Goal: Task Accomplishment & Management: Manage account settings

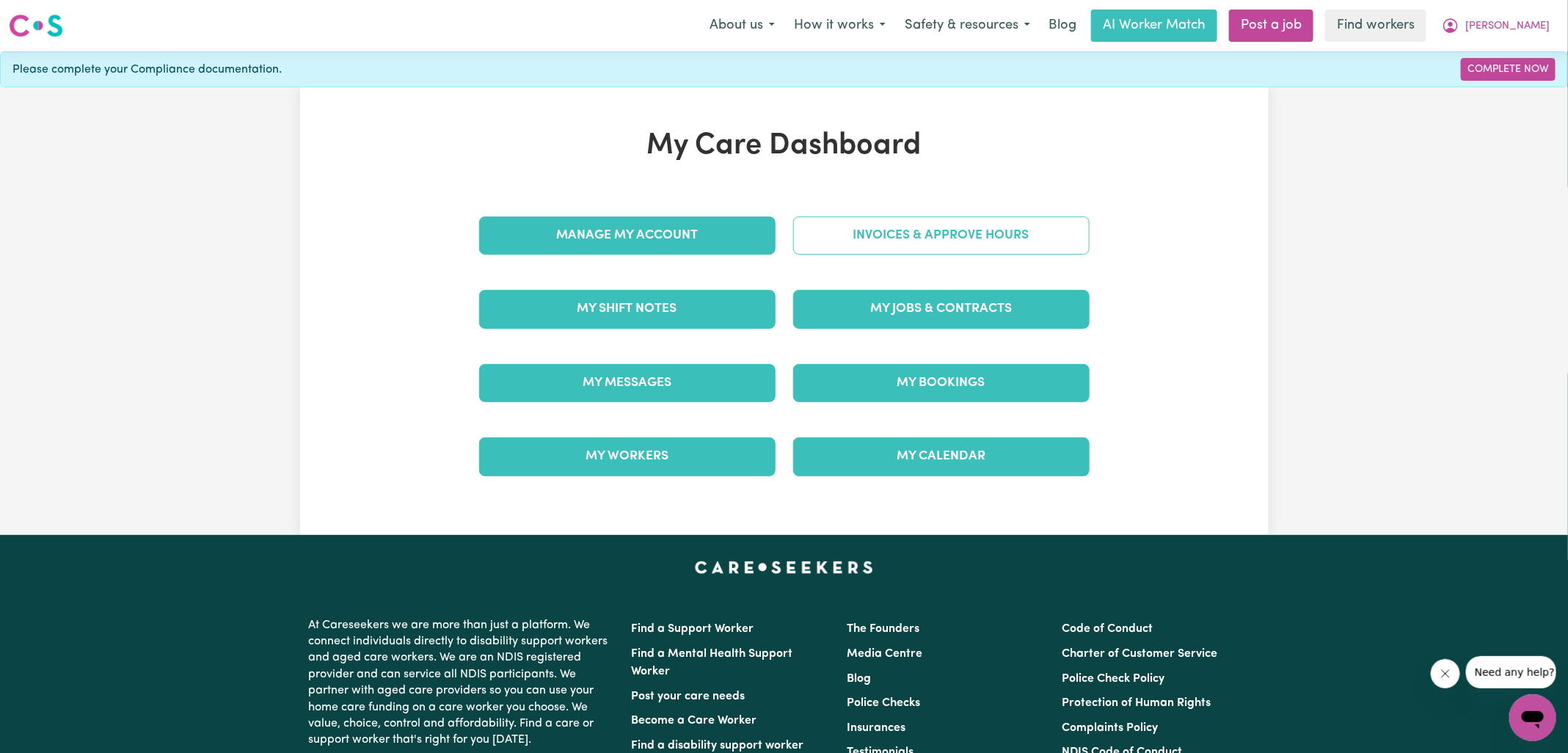
click at [880, 231] on link "Invoices & Approve Hours" at bounding box center [940, 235] width 296 height 38
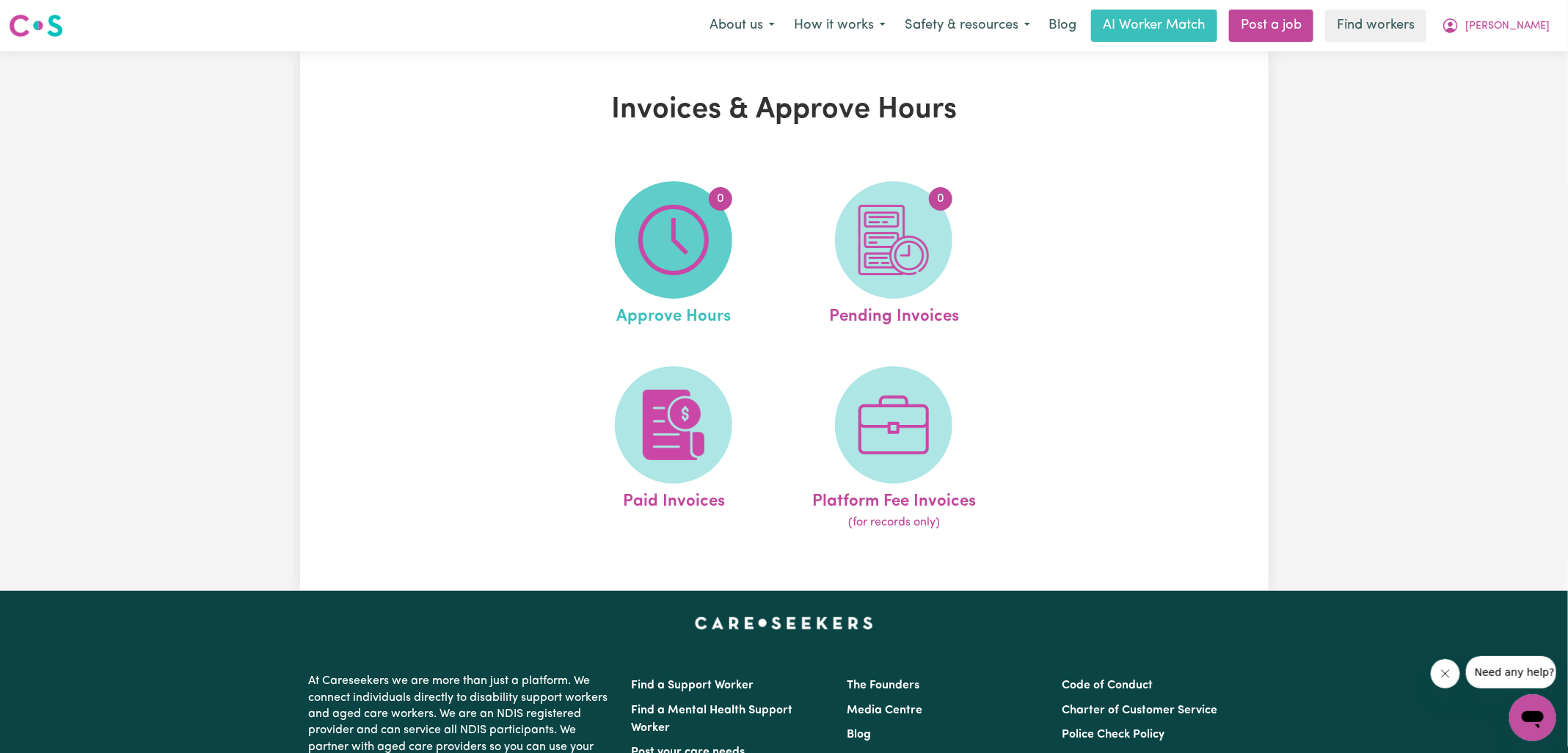
click at [706, 238] on img at bounding box center [673, 240] width 71 height 71
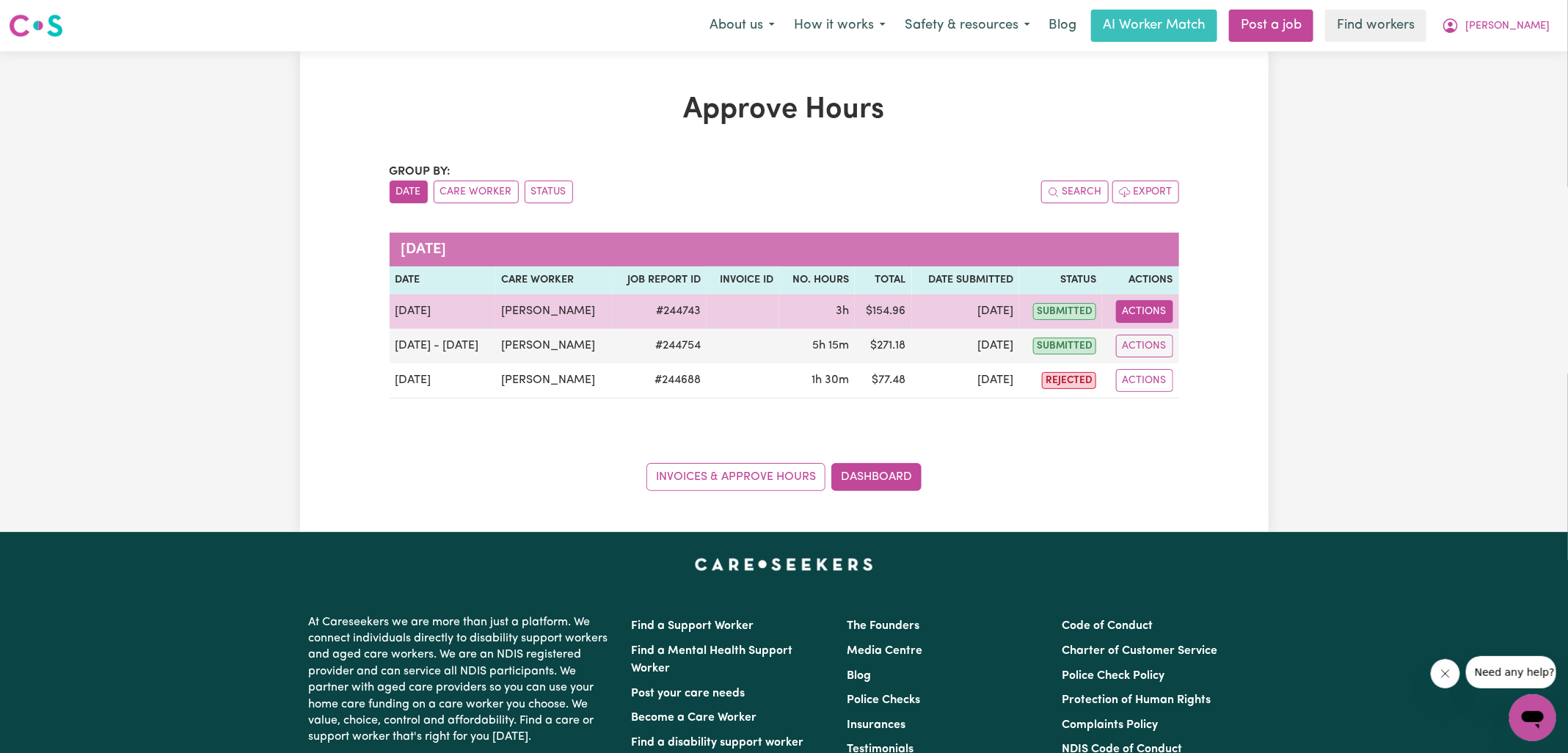
click at [1152, 306] on button "Actions" at bounding box center [1144, 311] width 57 height 22
click at [1171, 339] on link "View Job Report" at bounding box center [1181, 345] width 125 height 29
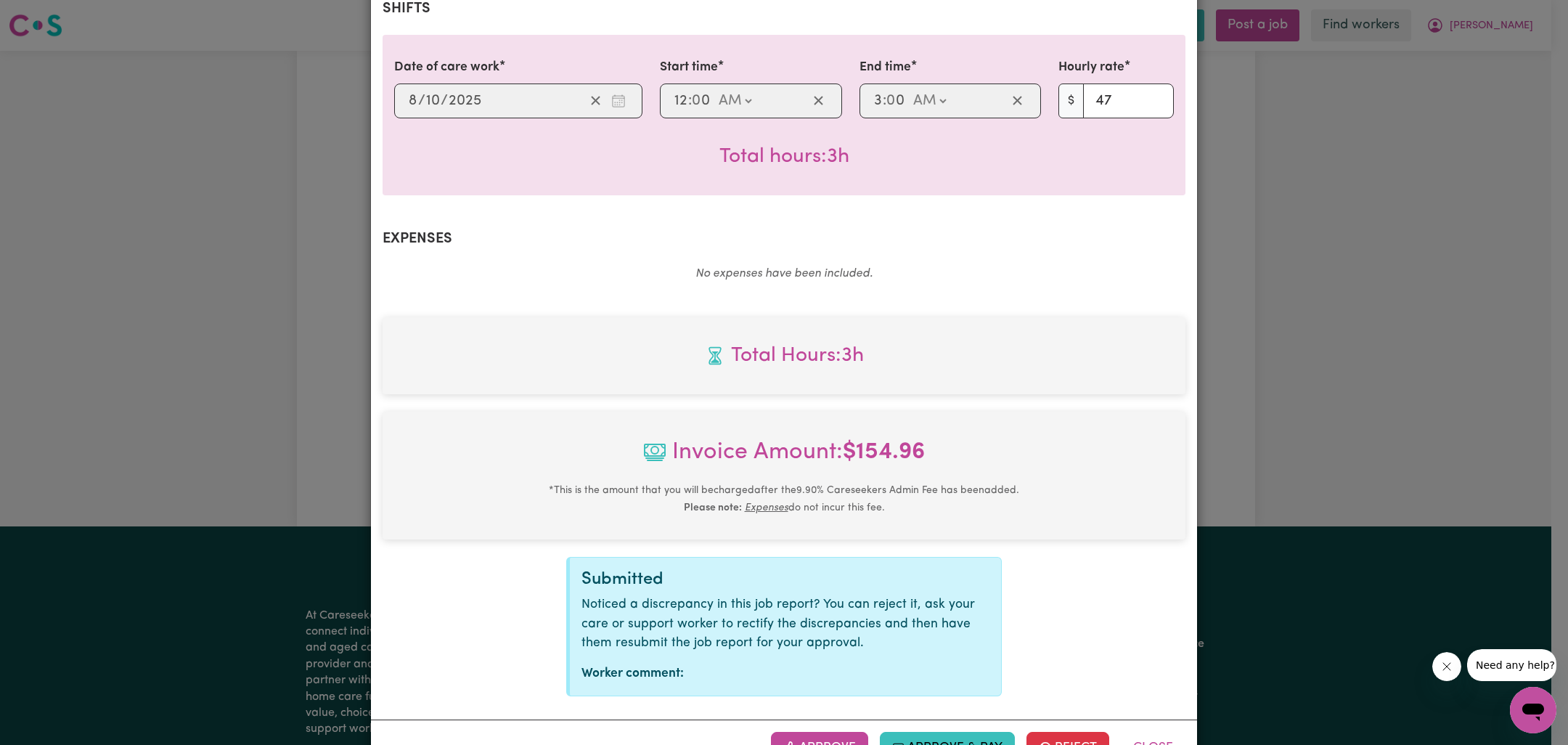
scroll to position [392, 0]
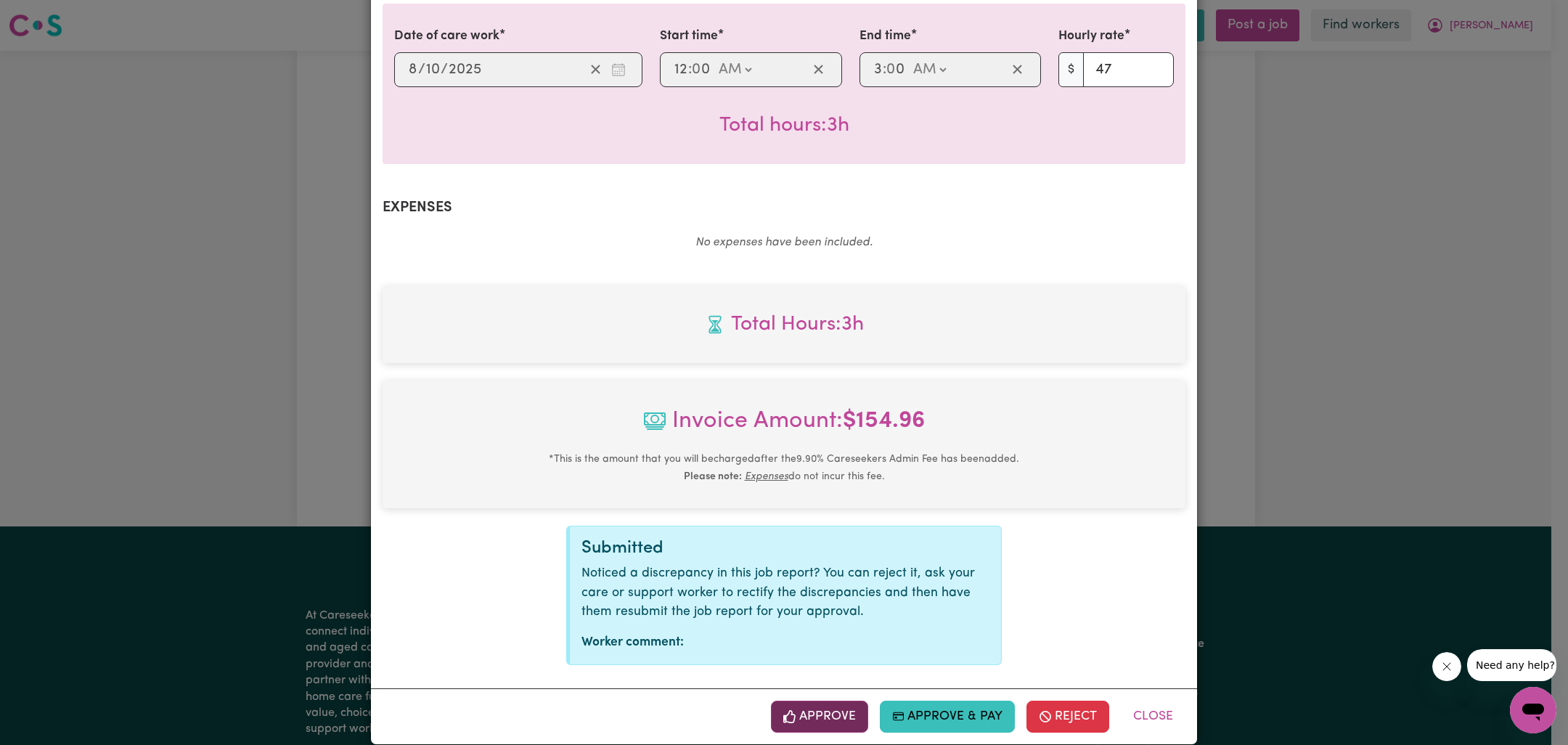
click at [834, 708] on button "Approve" at bounding box center [819, 716] width 97 height 32
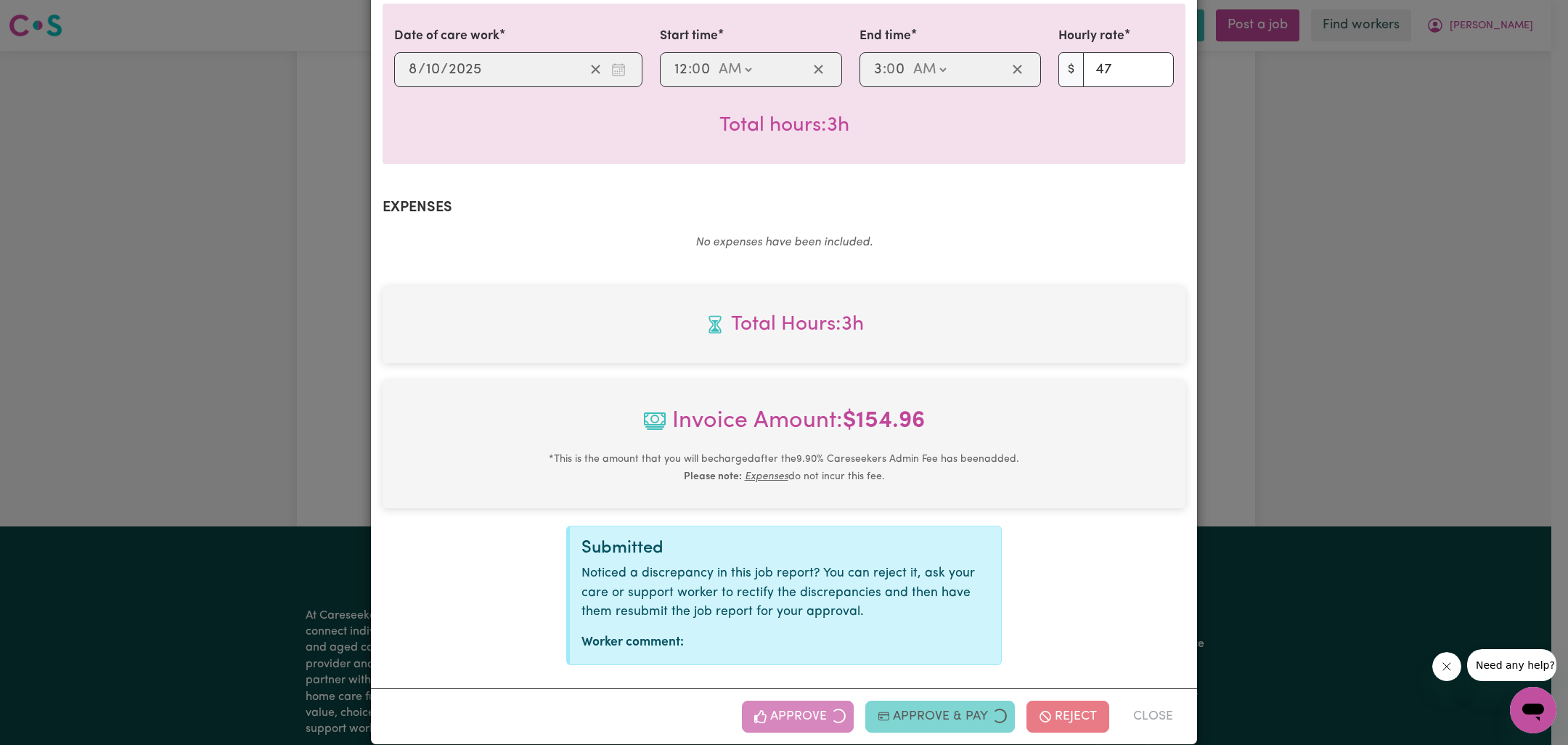
click at [1153, 535] on div "Total Hours: 3h Invoice Amount: $ 154.96 * This is the amount that you will be …" at bounding box center [784, 476] width 803 height 379
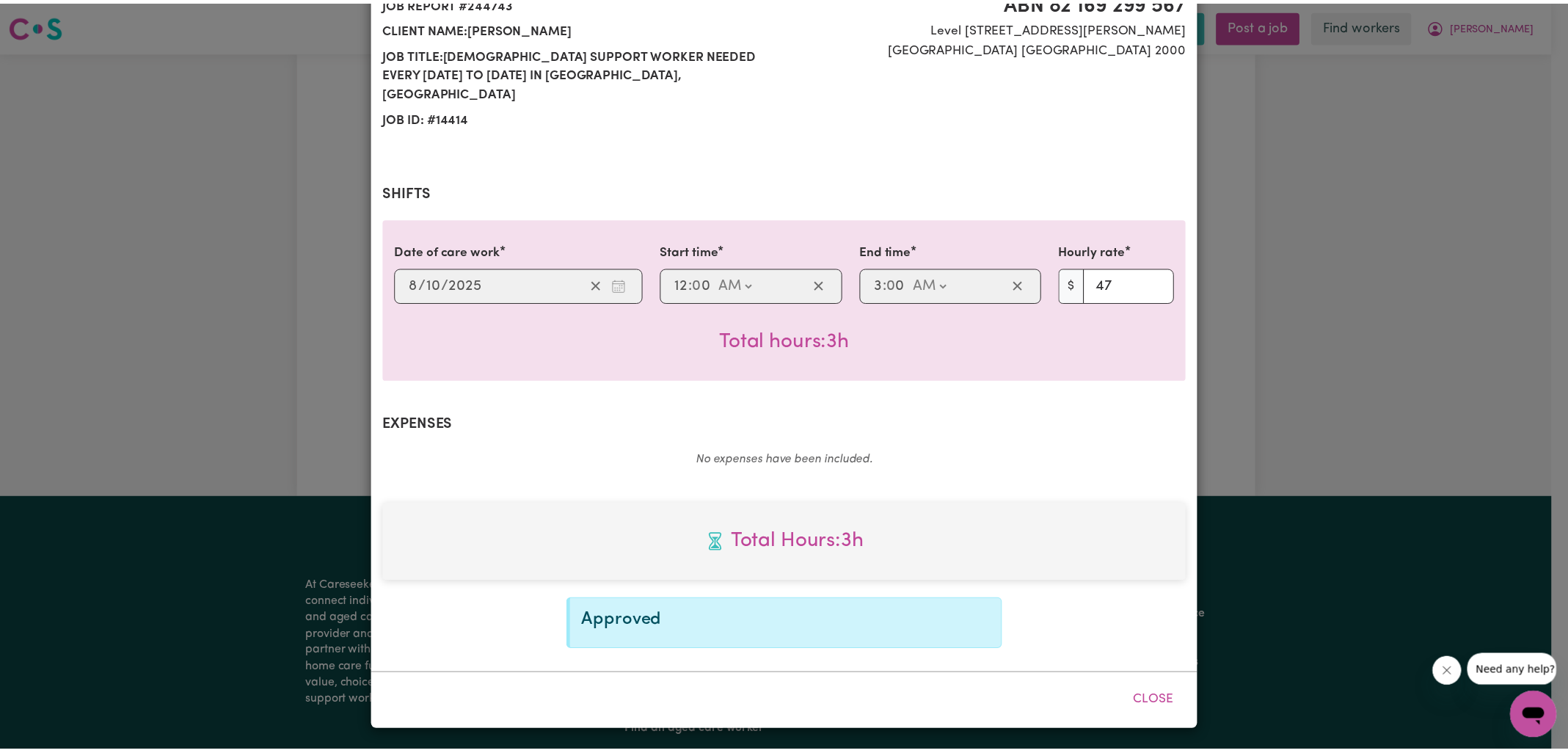
scroll to position [160, 0]
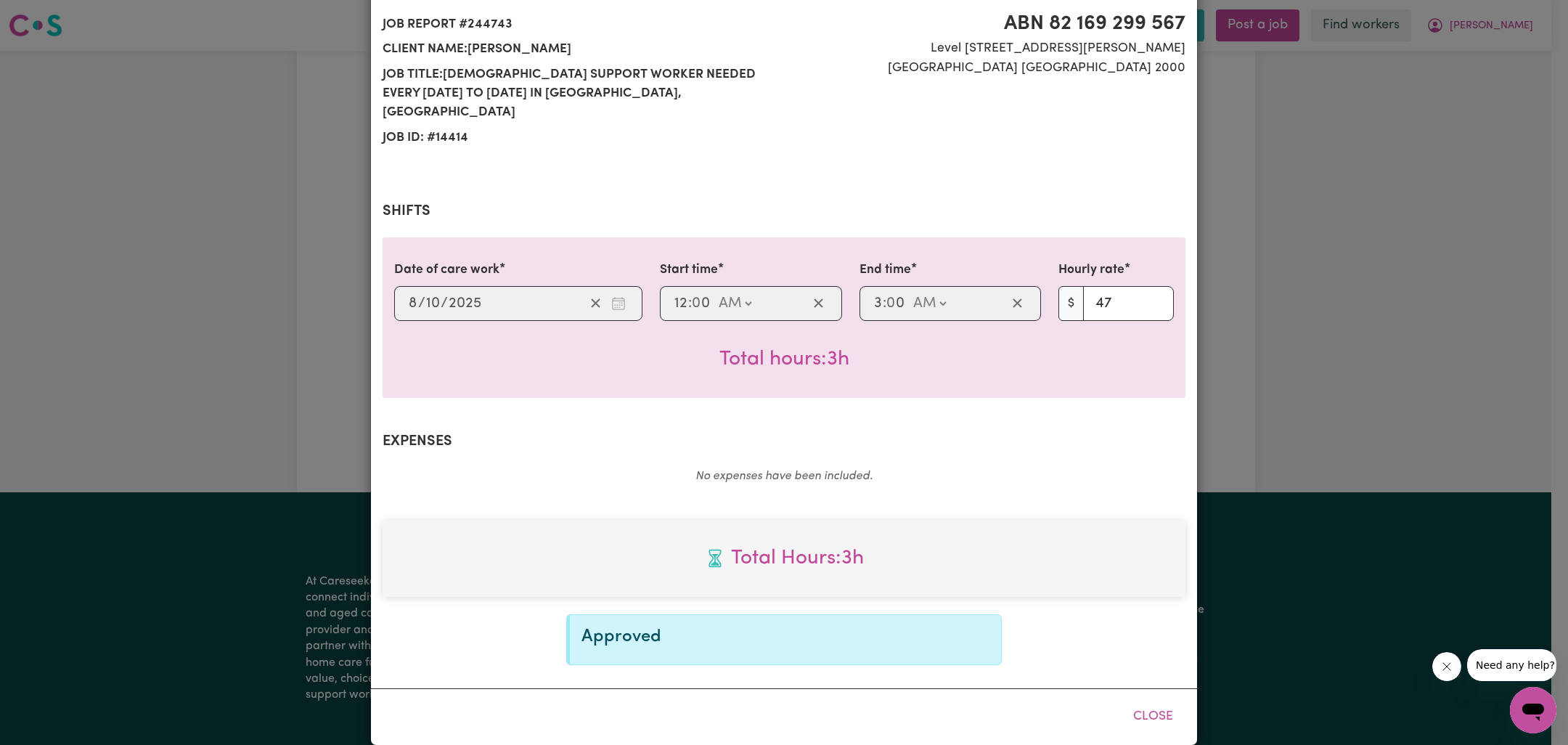
click at [1242, 414] on div "Job Report # 244743 - [PERSON_NAME] Summary Job report # 244743 Client name: [P…" at bounding box center [784, 372] width 1568 height 745
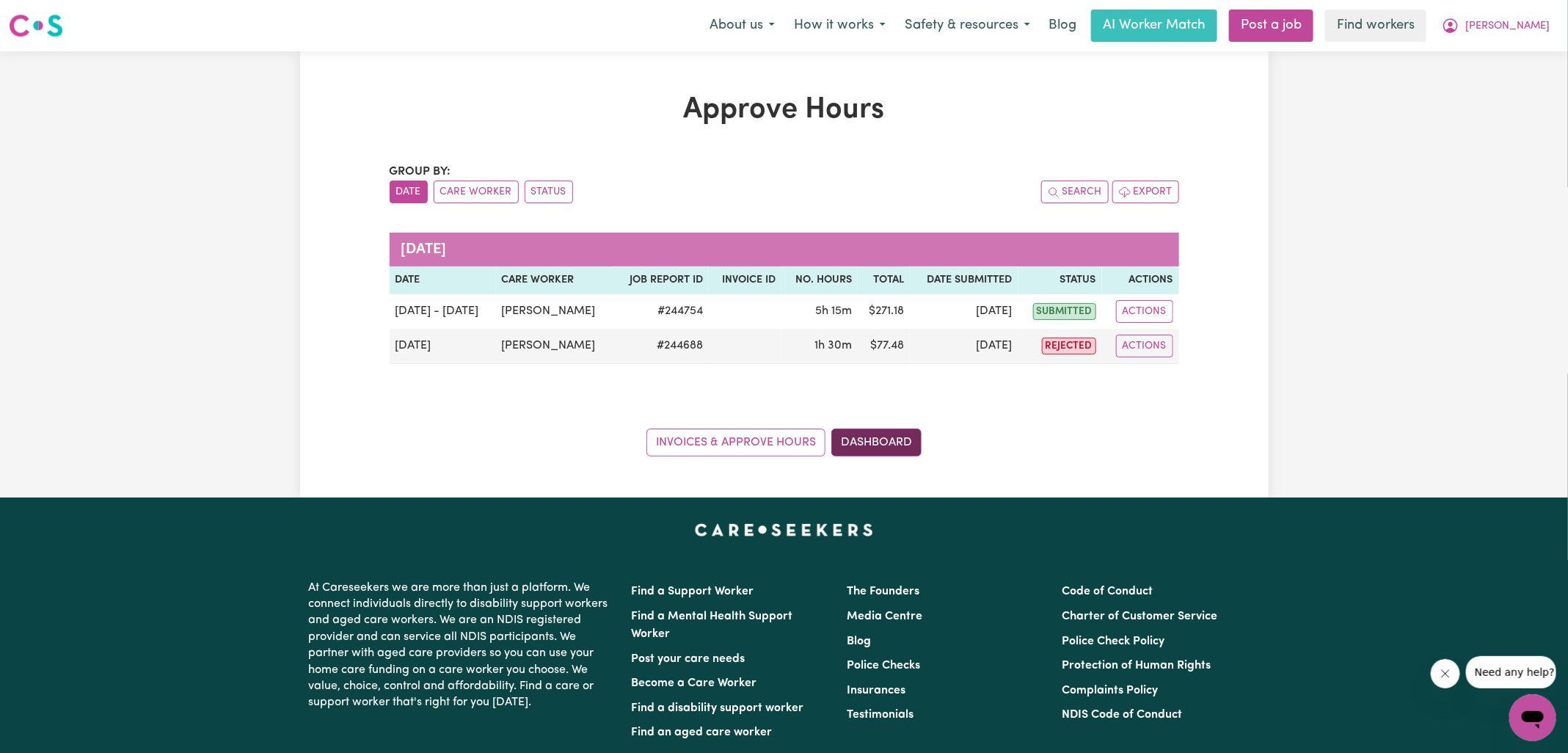
click at [902, 439] on link "Dashboard" at bounding box center [876, 442] width 90 height 28
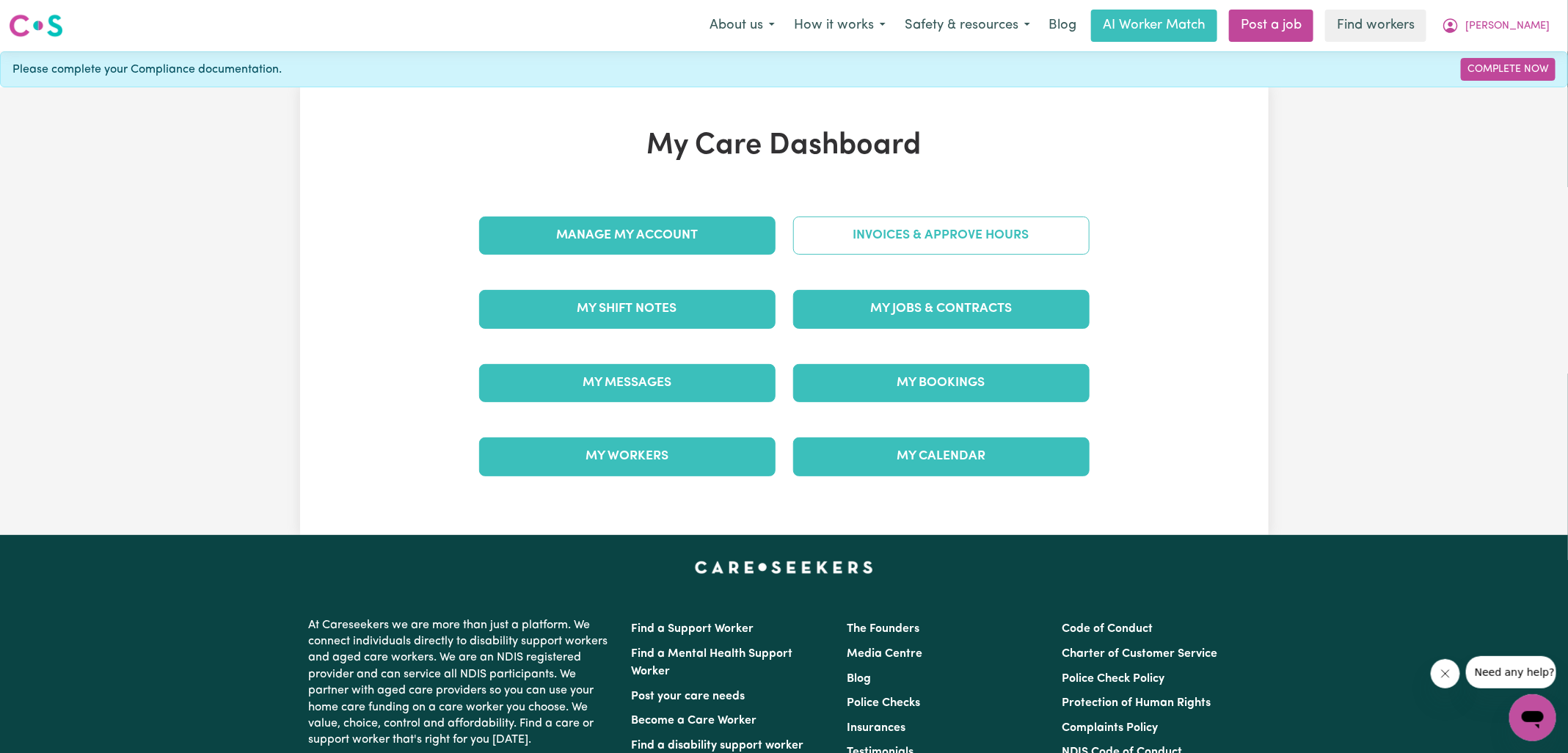
click at [935, 241] on link "Invoices & Approve Hours" at bounding box center [940, 235] width 296 height 38
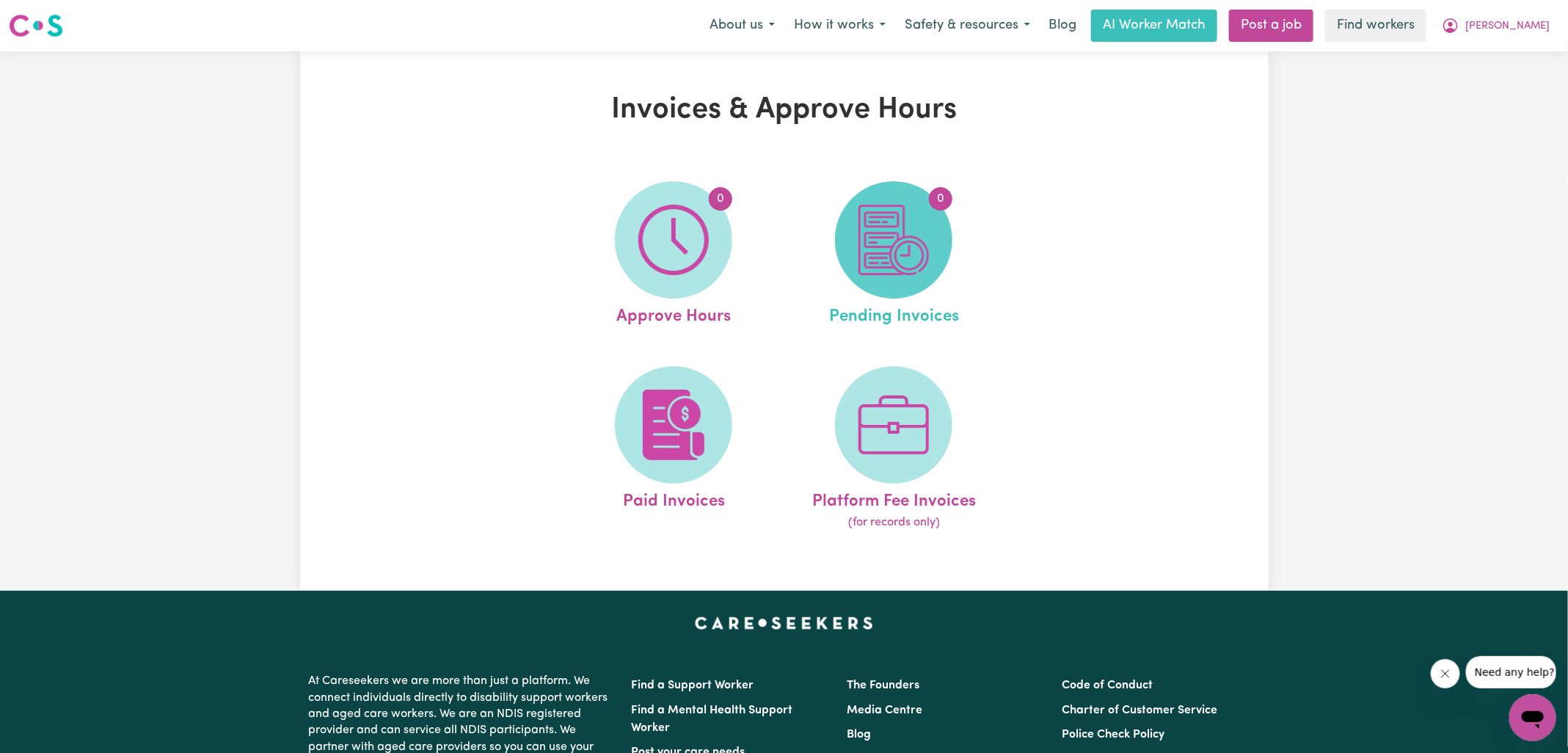
click at [931, 251] on span "0" at bounding box center [894, 240] width 118 height 118
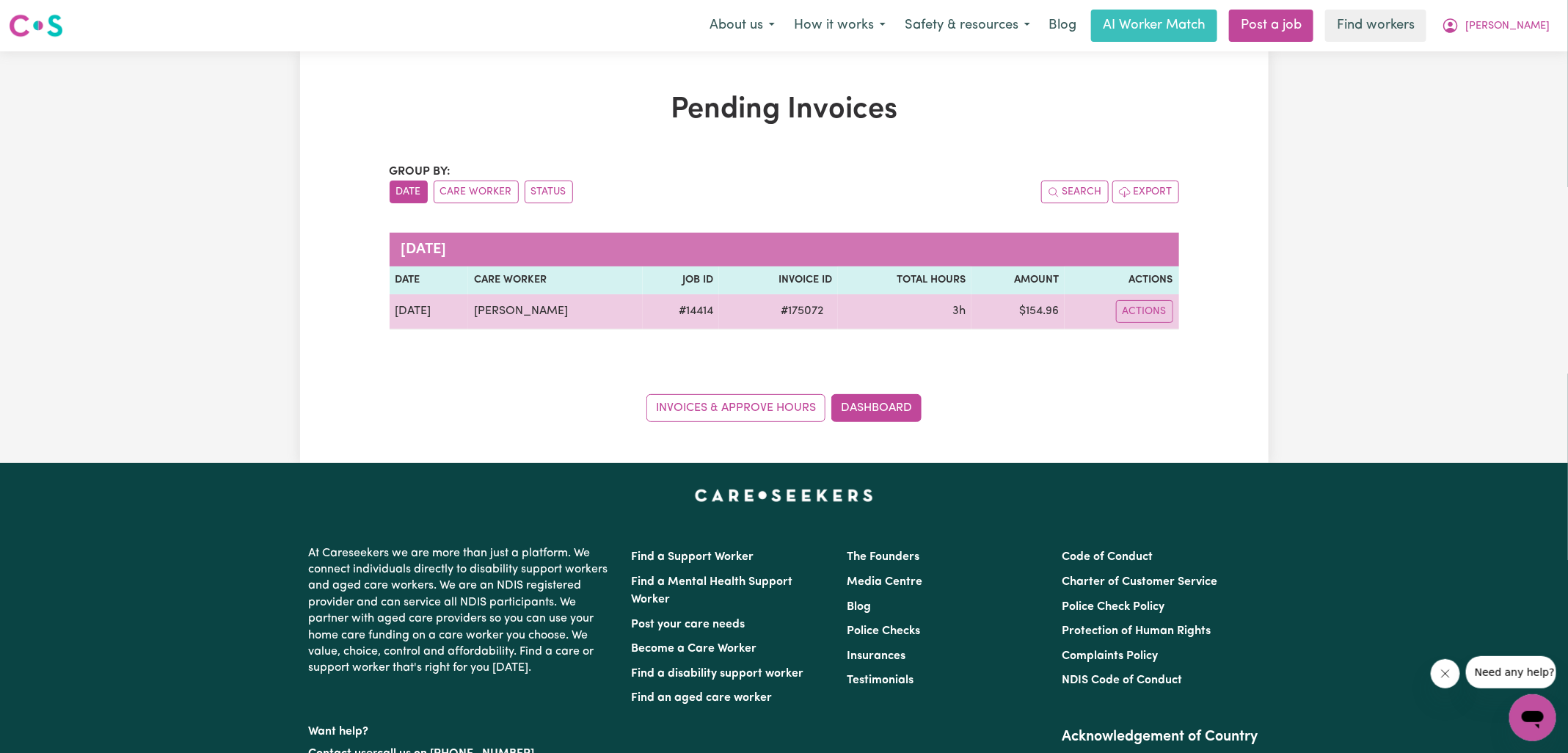
click at [793, 310] on span "# 175072" at bounding box center [802, 311] width 60 height 17
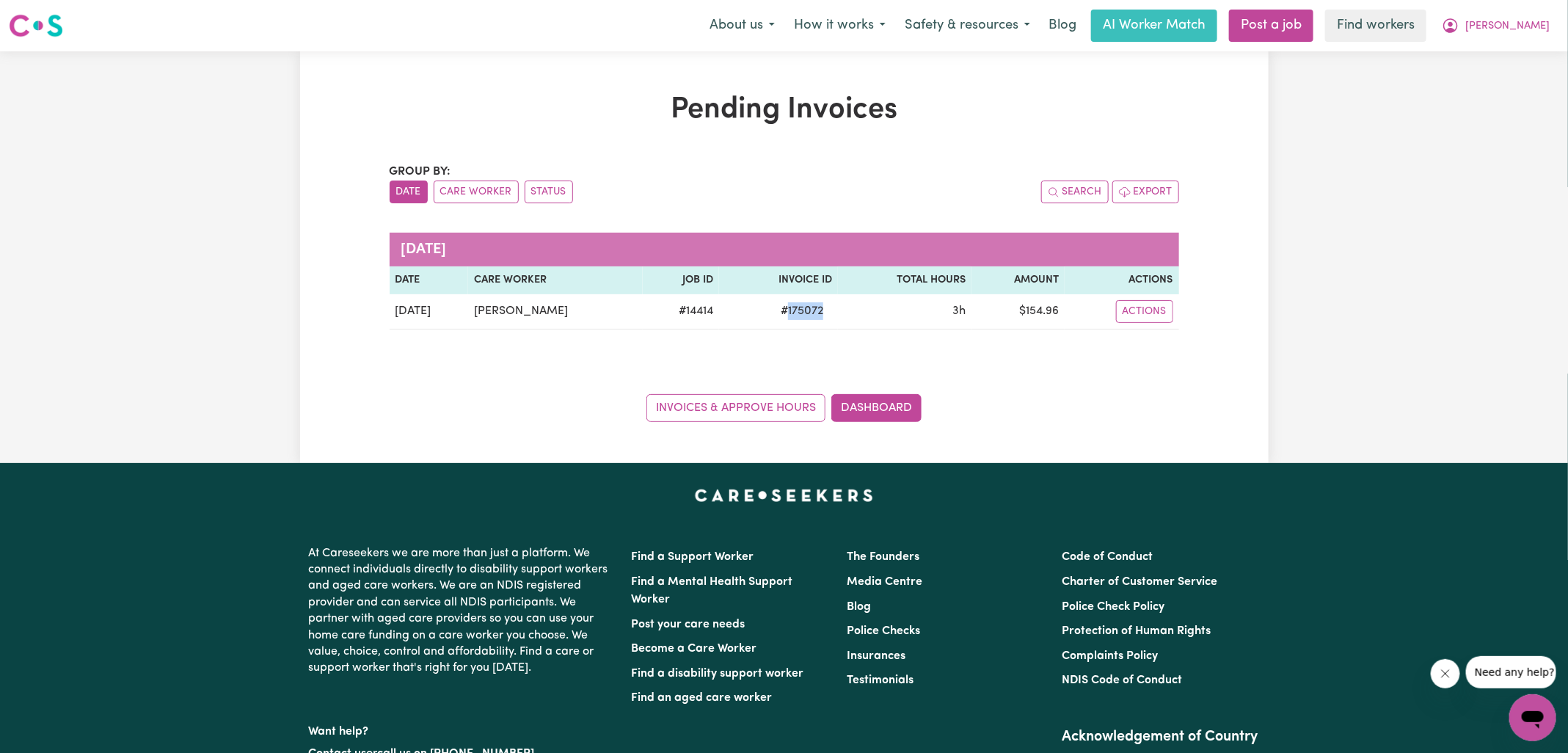
copy span "175072"
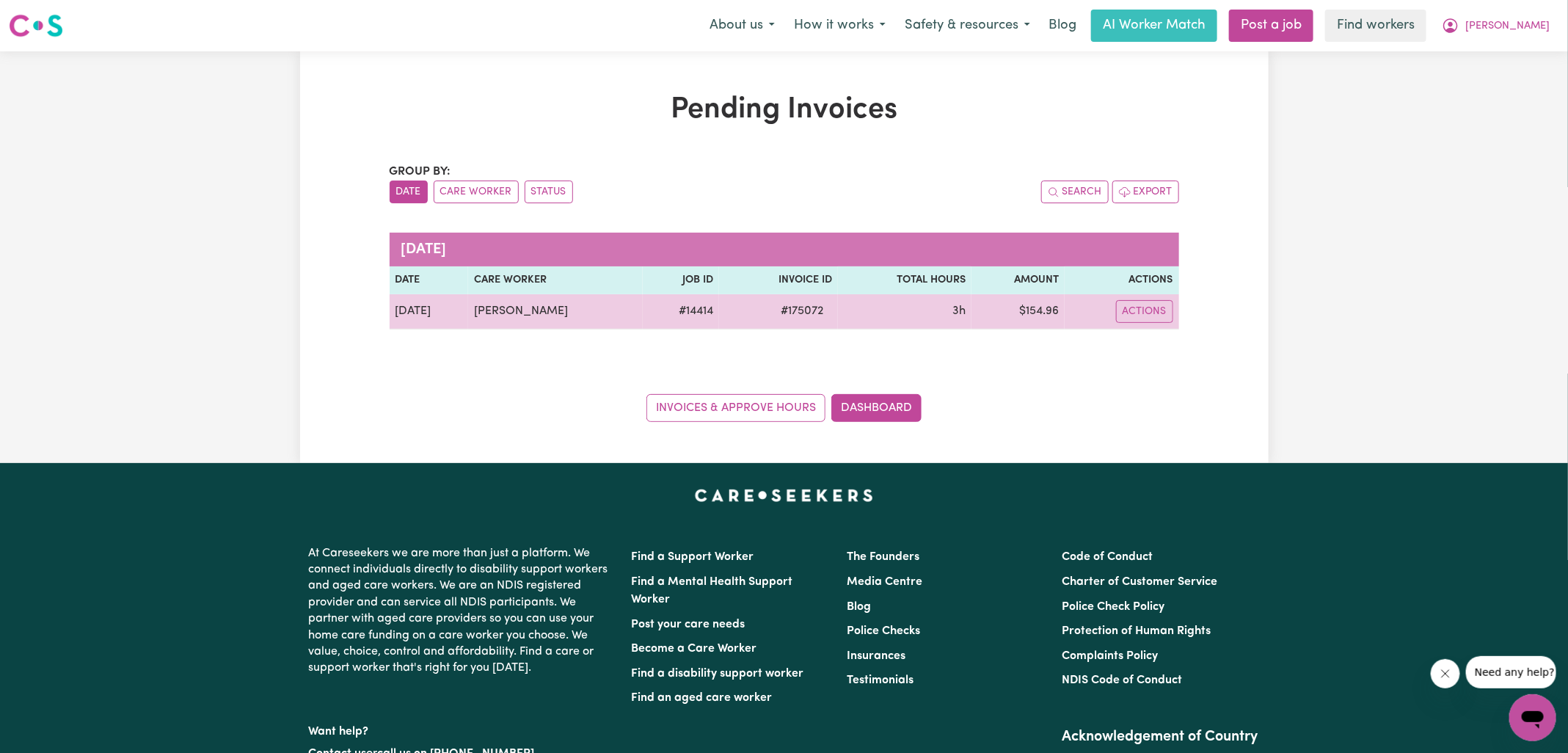
click at [1049, 313] on td "$ 154.96" at bounding box center [1018, 312] width 93 height 35
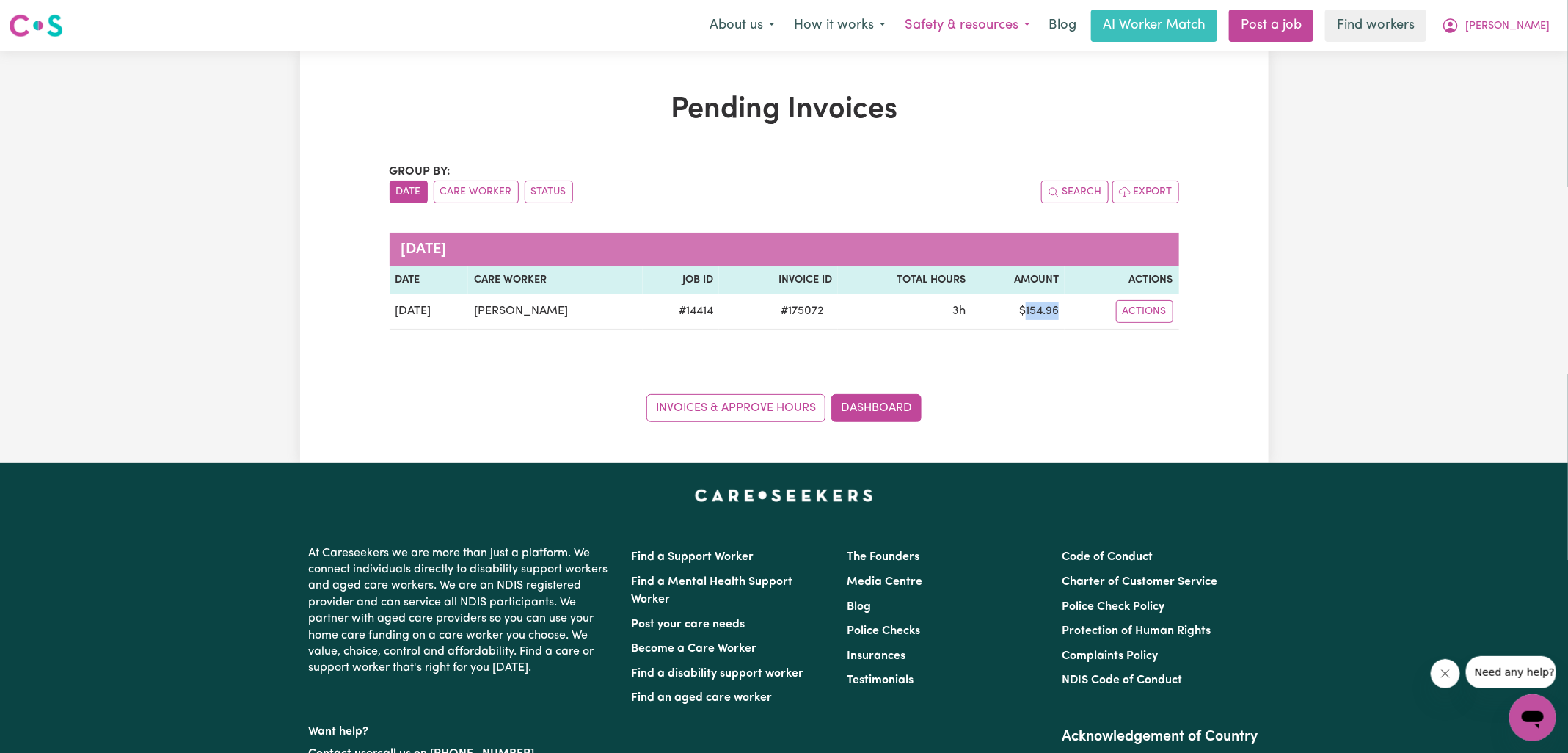
copy td "154.96"
click at [1453, 25] on icon "My Account" at bounding box center [1450, 24] width 5 height 5
click at [1494, 77] on link "Logout" at bounding box center [1500, 85] width 116 height 28
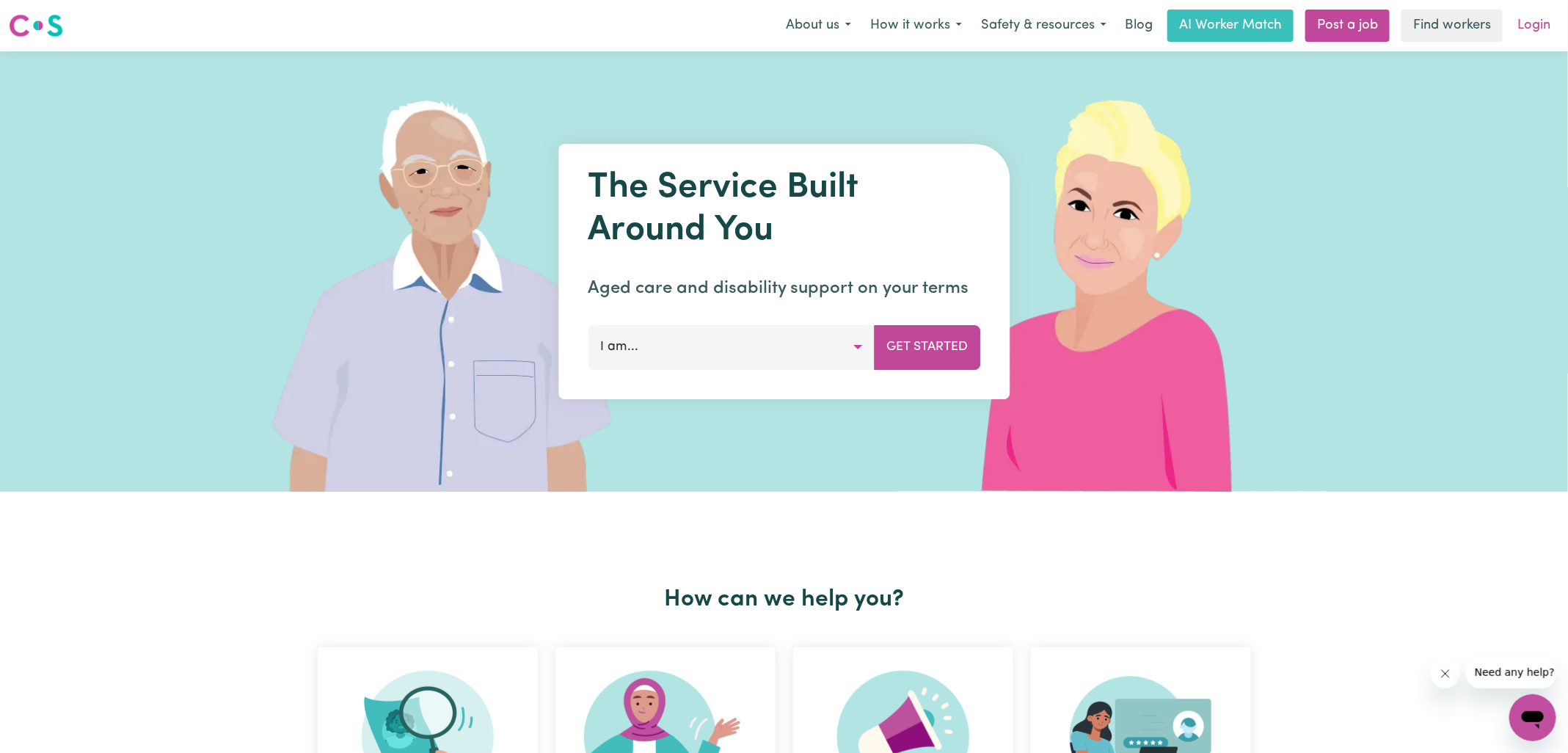
click at [1528, 20] on link "Login" at bounding box center [1534, 25] width 51 height 32
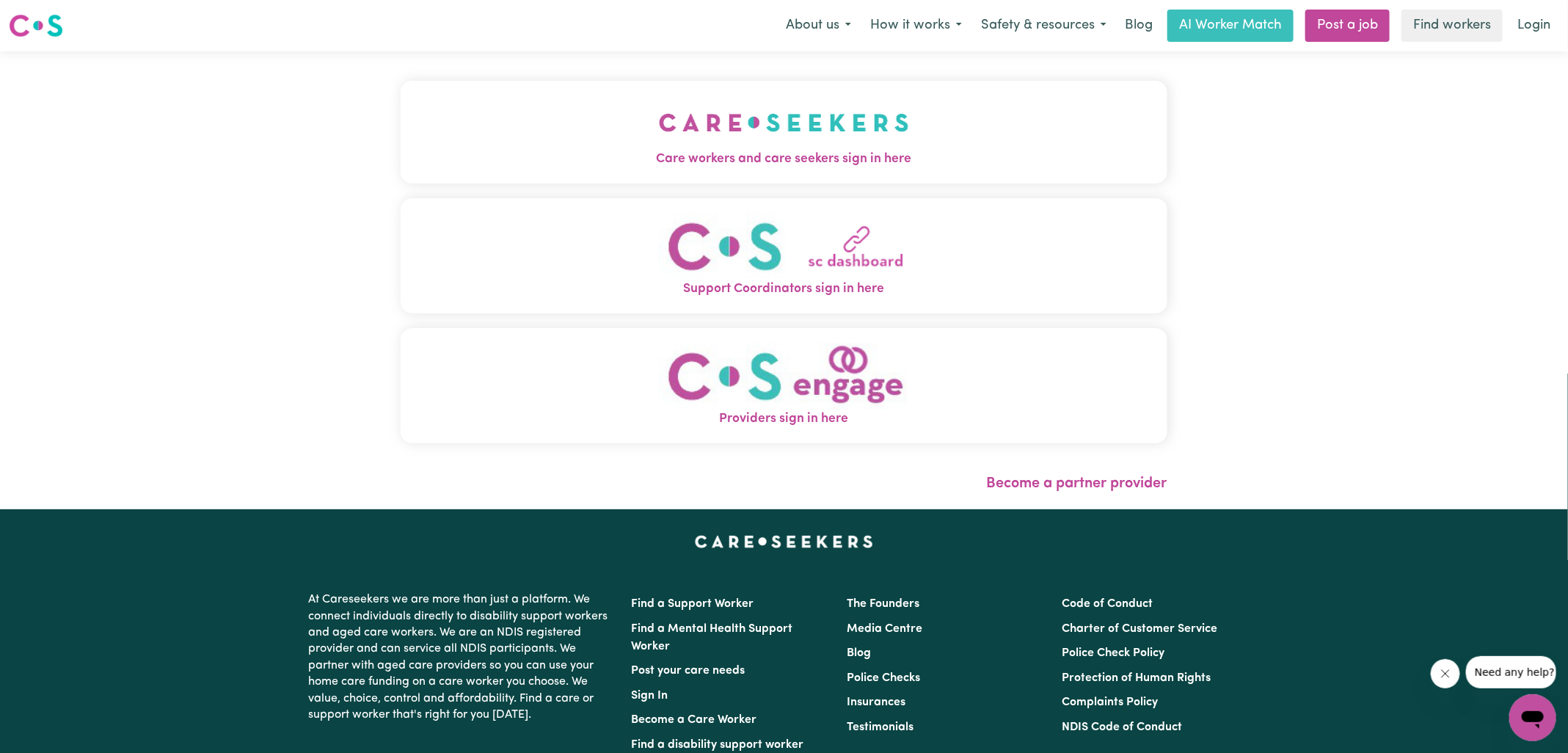
click at [756, 130] on img "Care workers and care seekers sign in here" at bounding box center [784, 122] width 251 height 54
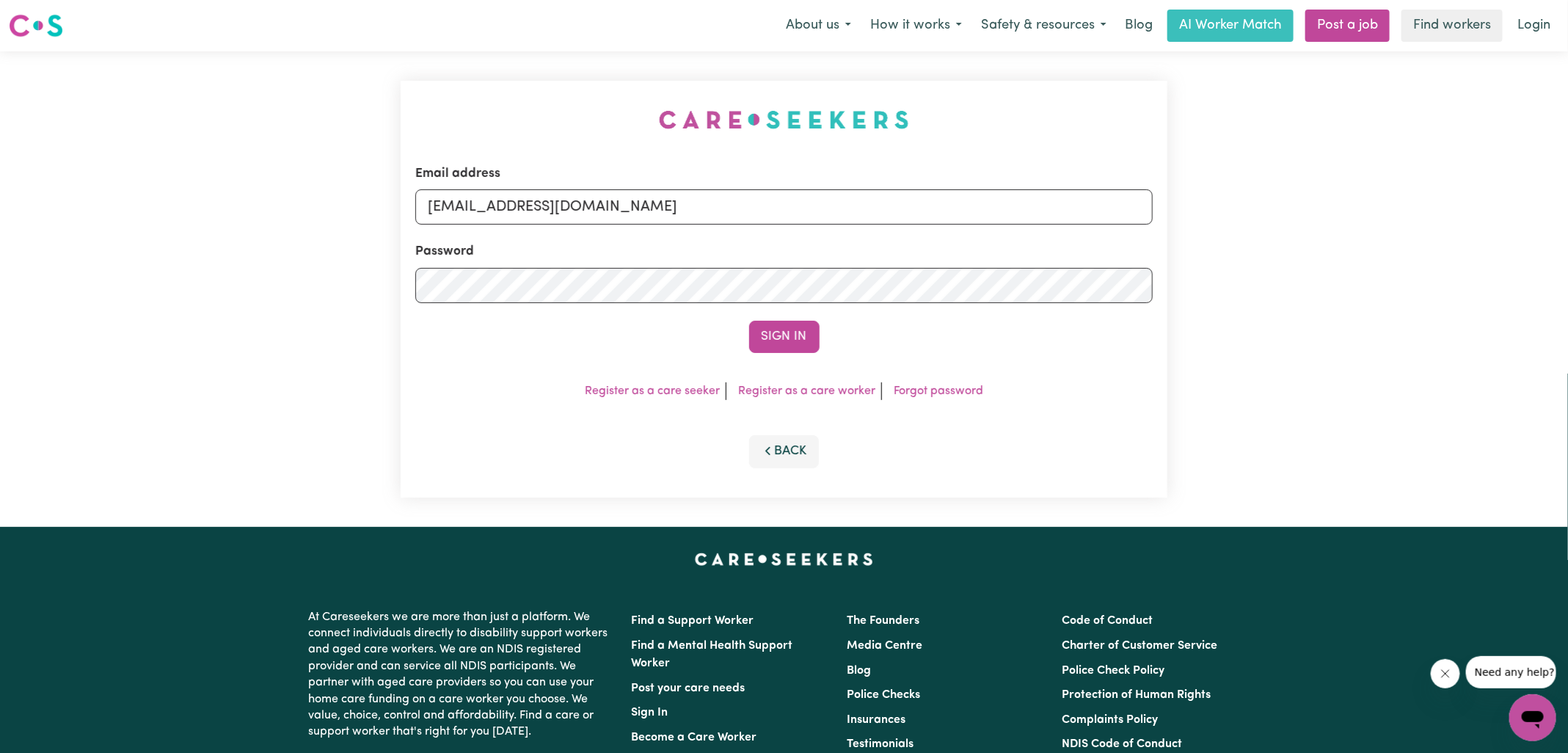
click at [525, 108] on div "Email address [EMAIL_ADDRESS][DOMAIN_NAME] Password Sign In Register as a care …" at bounding box center [783, 289] width 784 height 475
click at [1131, 277] on form "Email address [EMAIL_ADDRESS][DOMAIN_NAME] Password Sign In" at bounding box center [784, 258] width 737 height 188
type input "[EMAIL_ADDRESS][DOMAIN_NAME]"
click at [749, 321] on button "Sign In" at bounding box center [784, 336] width 71 height 32
